Goal: Information Seeking & Learning: Learn about a topic

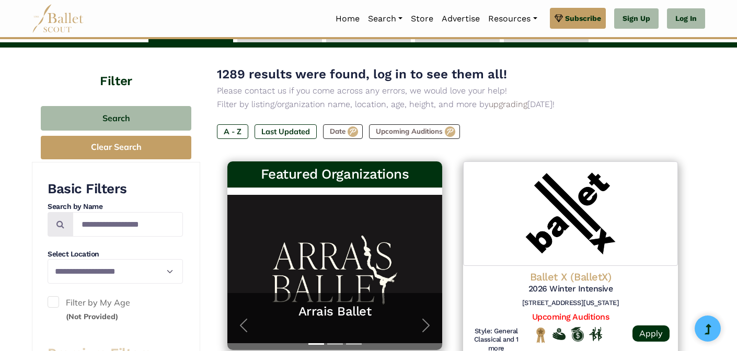
scroll to position [78, 0]
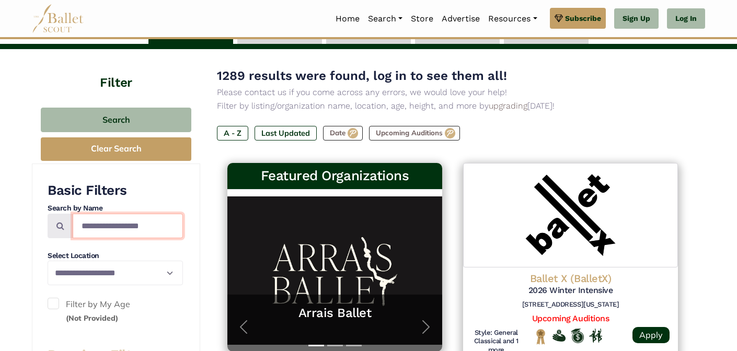
click at [140, 225] on input "Search by names..." at bounding box center [128, 226] width 110 height 25
type input "********"
click at [62, 223] on icon at bounding box center [60, 226] width 8 height 8
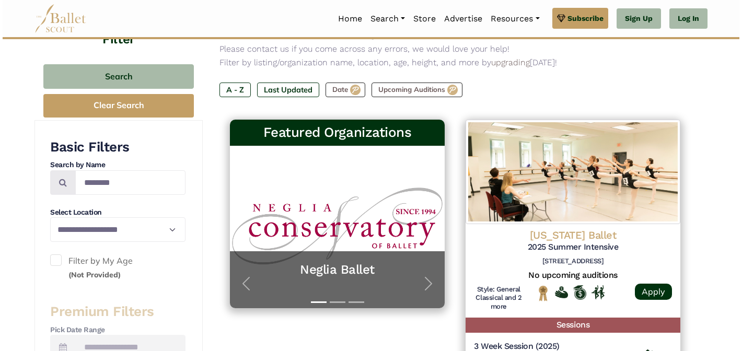
scroll to position [184, 0]
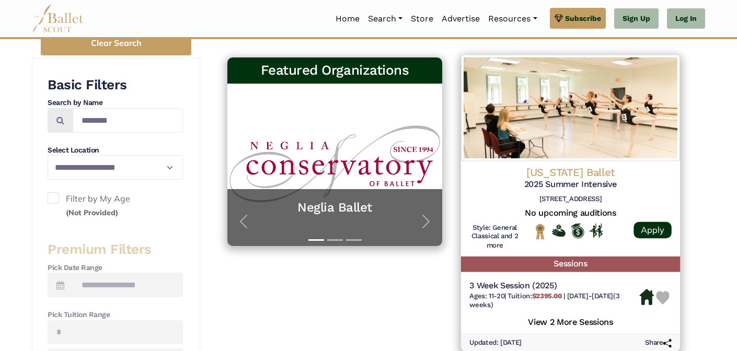
click at [583, 173] on h4 "[US_STATE] Ballet" at bounding box center [571, 173] width 202 height 14
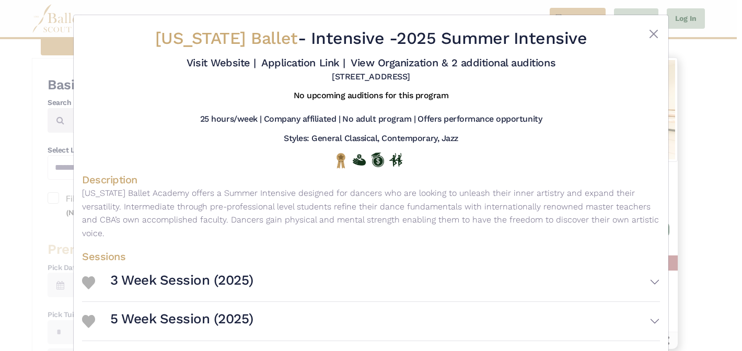
scroll to position [66, 0]
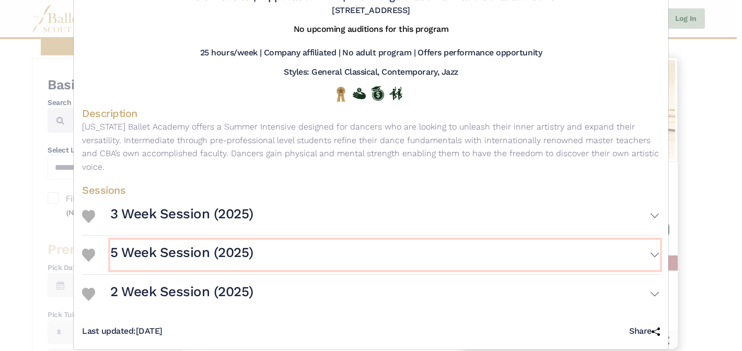
click at [521, 244] on button "5 Week Session (2025)" at bounding box center [385, 255] width 550 height 30
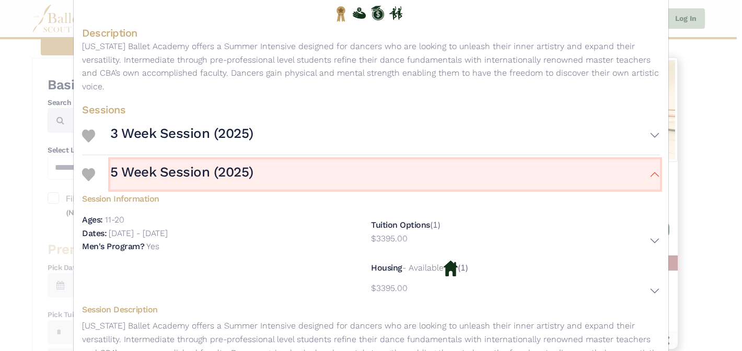
scroll to position [146, 0]
click at [635, 164] on button "5 Week Session (2025)" at bounding box center [385, 176] width 550 height 30
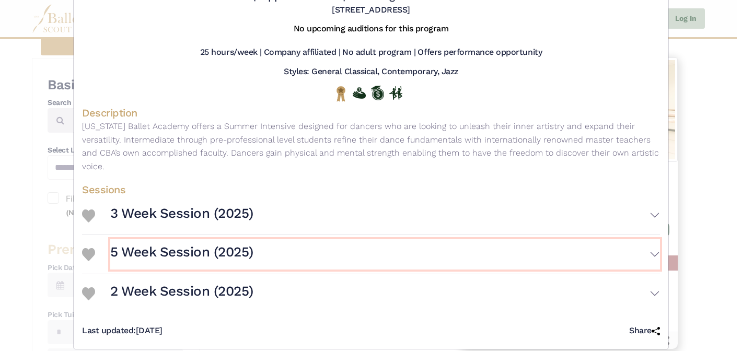
scroll to position [66, 0]
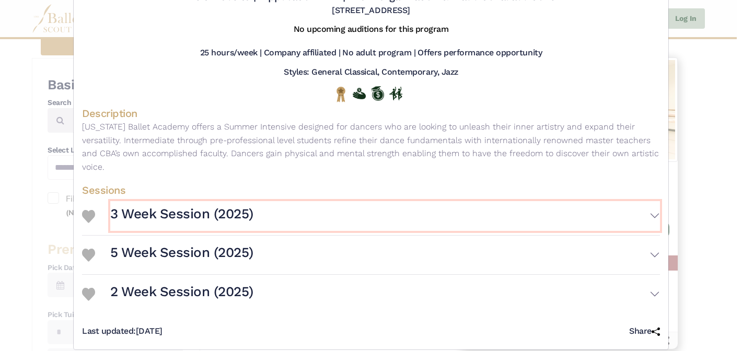
click at [641, 213] on button "3 Week Session (2025)" at bounding box center [385, 216] width 550 height 30
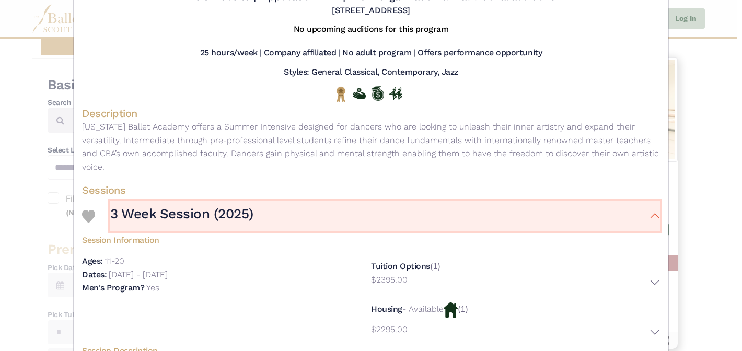
click at [641, 213] on button "3 Week Session (2025)" at bounding box center [385, 216] width 550 height 30
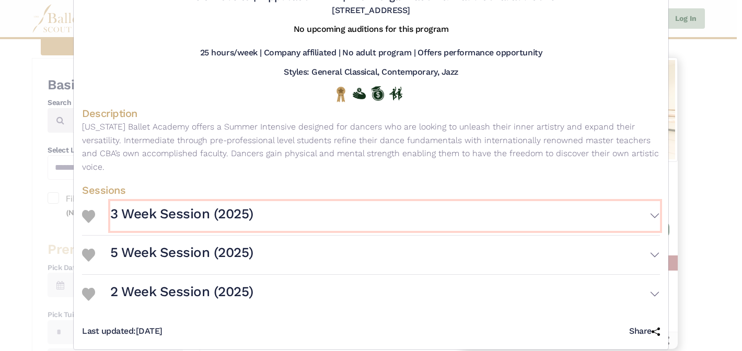
click at [641, 213] on button "3 Week Session (2025)" at bounding box center [385, 216] width 550 height 30
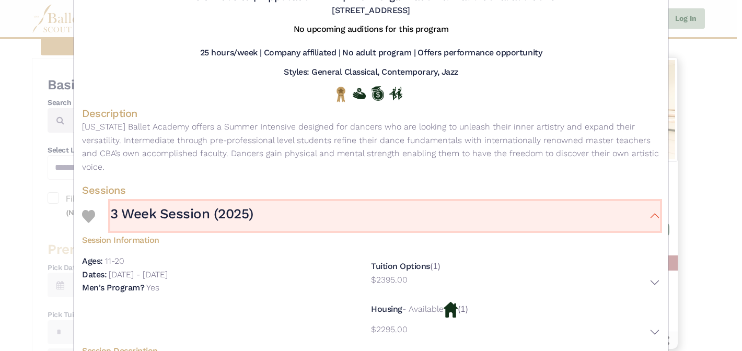
click at [641, 213] on button "3 Week Session (2025)" at bounding box center [385, 216] width 550 height 30
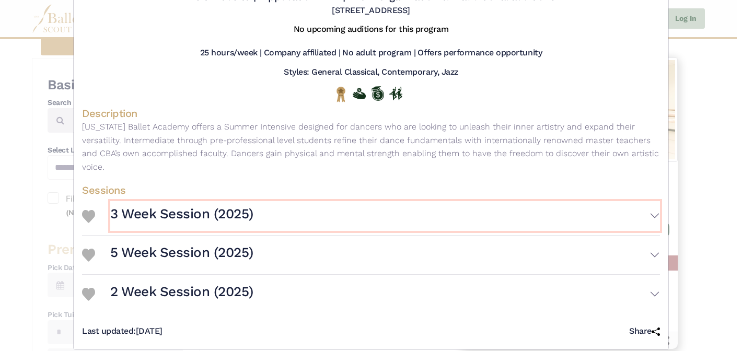
click at [644, 201] on button "3 Week Session (2025)" at bounding box center [385, 216] width 550 height 30
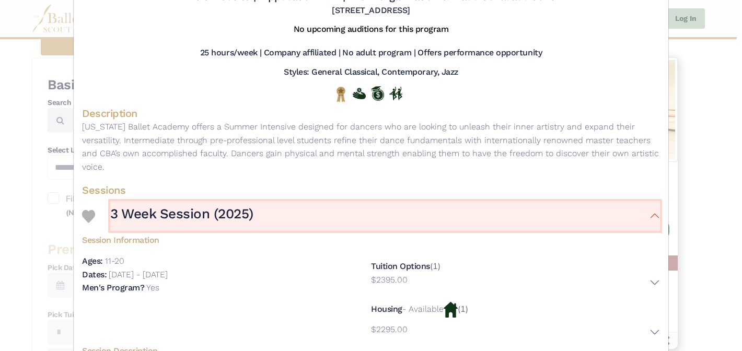
click at [644, 201] on button "3 Week Session (2025)" at bounding box center [385, 216] width 550 height 30
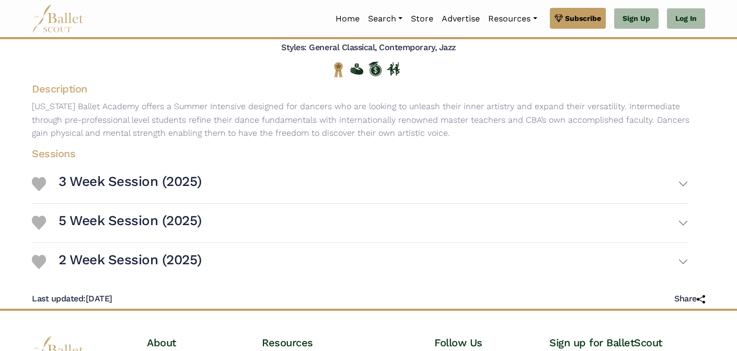
scroll to position [118, 0]
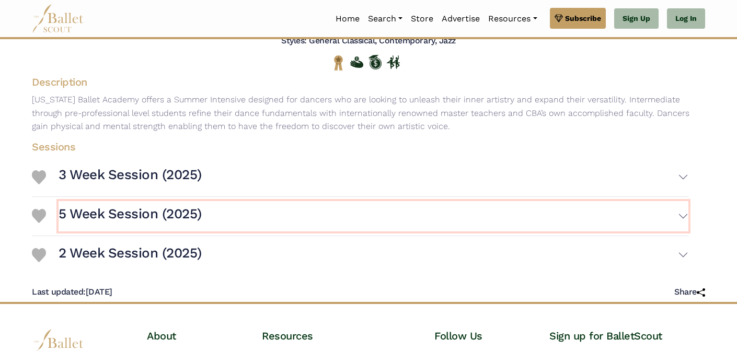
click at [202, 215] on h3 "5 Week Session (2025)" at bounding box center [130, 214] width 143 height 18
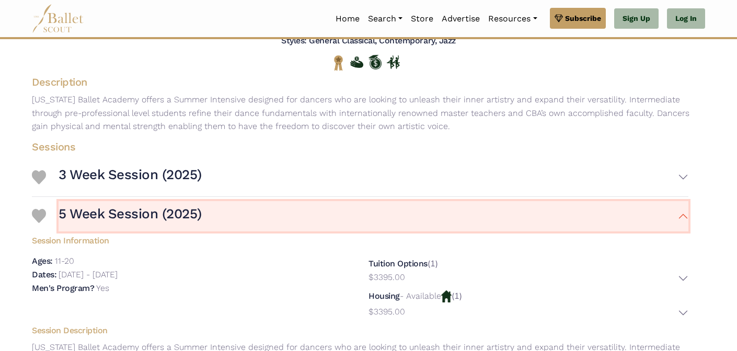
click at [202, 215] on h3 "5 Week Session (2025)" at bounding box center [130, 214] width 143 height 18
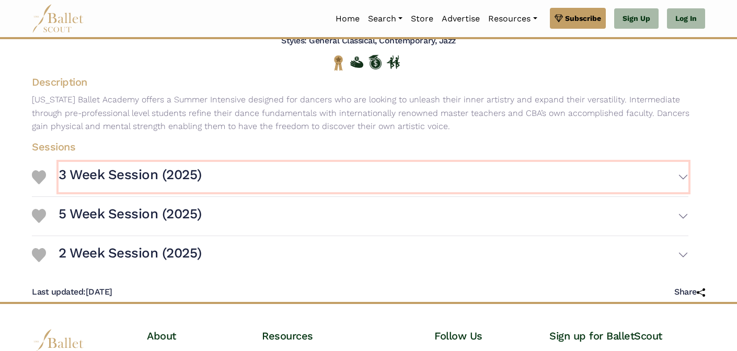
click at [206, 167] on button "3 Week Session (2025)" at bounding box center [374, 177] width 630 height 30
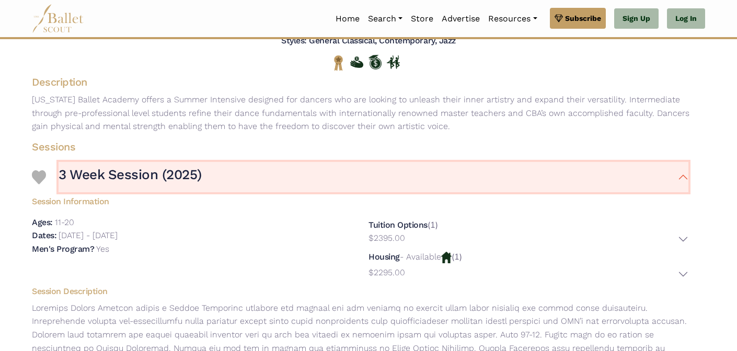
click at [206, 167] on button "3 Week Session (2025)" at bounding box center [374, 177] width 630 height 30
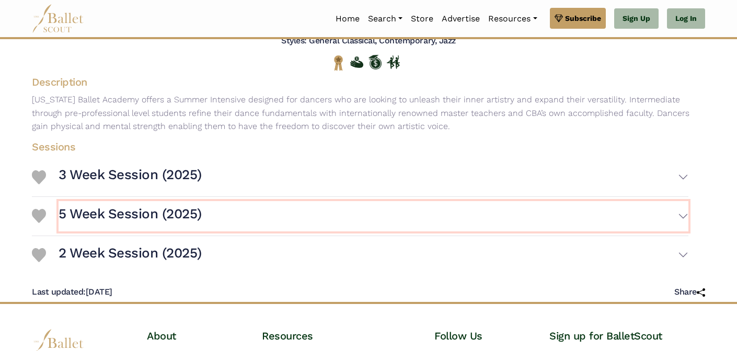
click at [202, 205] on h3 "5 Week Session (2025)" at bounding box center [130, 214] width 143 height 18
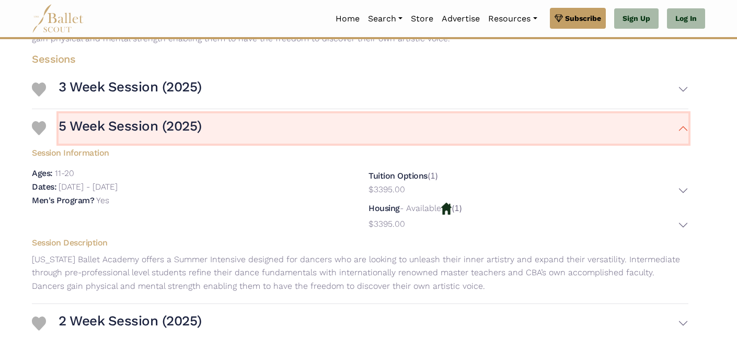
scroll to position [217, 0]
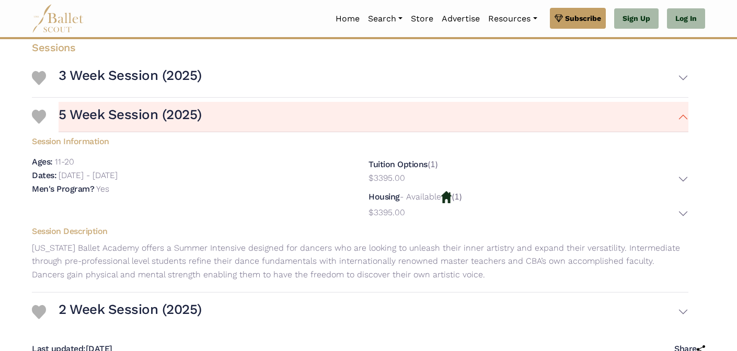
click at [421, 198] on p "- Available" at bounding box center [420, 197] width 41 height 10
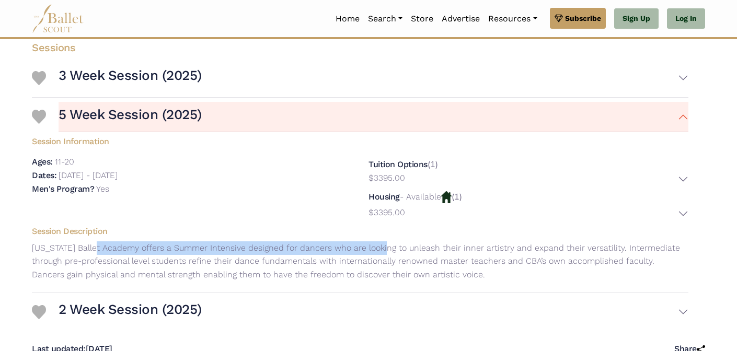
drag, startPoint x: 93, startPoint y: 251, endPoint x: 385, endPoint y: 249, distance: 291.8
click at [385, 249] on p "[US_STATE] Ballet Academy offers a Summer Intensive designed for dancers who ar…" at bounding box center [360, 262] width 673 height 40
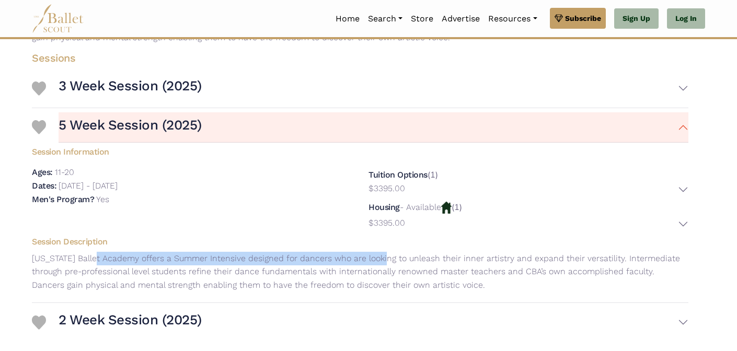
scroll to position [208, 0]
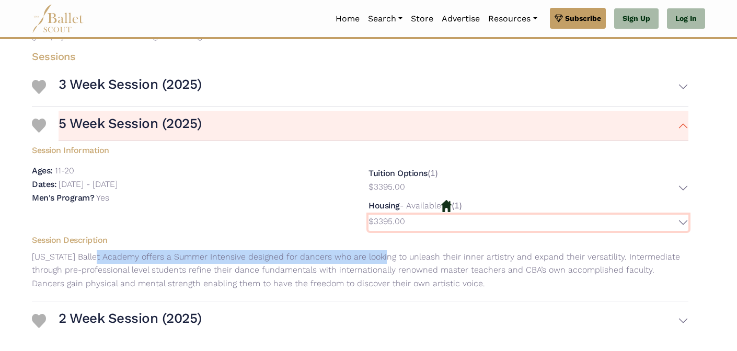
click at [386, 221] on p "$3395.00" at bounding box center [387, 222] width 37 height 14
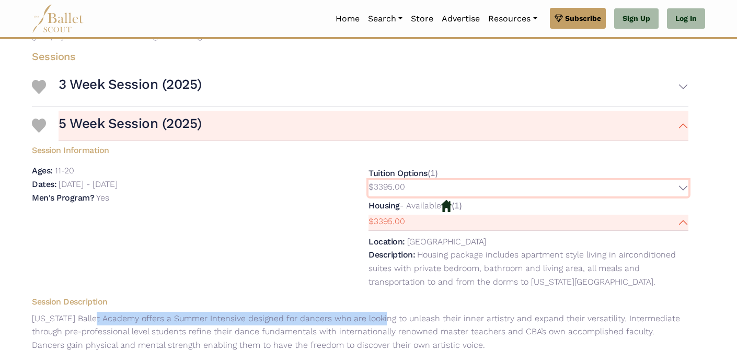
click at [386, 189] on p "$3395.00" at bounding box center [387, 187] width 37 height 14
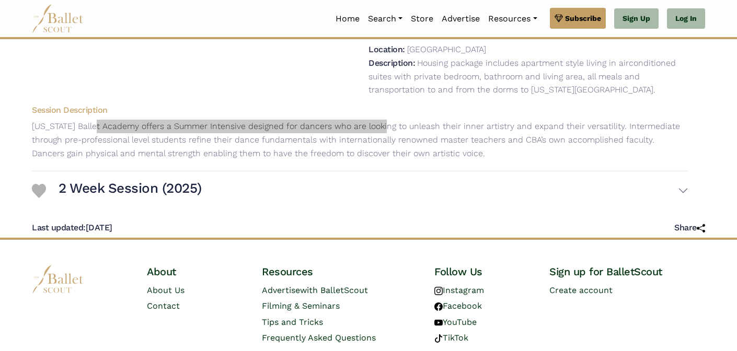
scroll to position [460, 0]
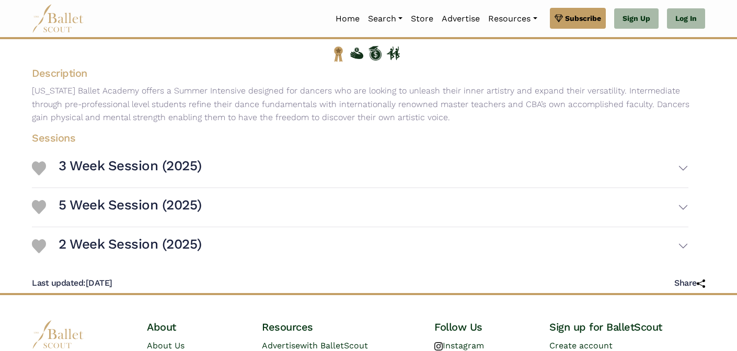
scroll to position [154, 0]
